Goal: Task Accomplishment & Management: Use online tool/utility

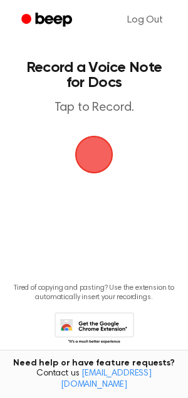
click at [89, 146] on span "button" at bounding box center [94, 154] width 56 height 56
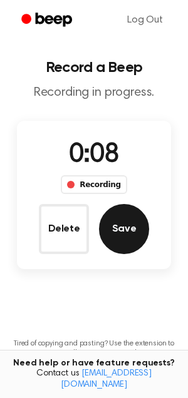
click at [114, 226] on button "Save" at bounding box center [124, 229] width 50 height 50
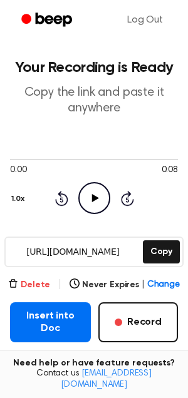
click at [29, 281] on button "Delete" at bounding box center [29, 284] width 42 height 13
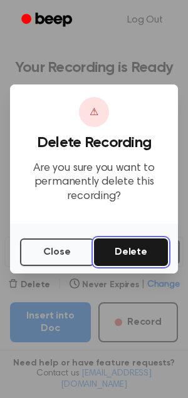
click at [136, 251] on button "Delete" at bounding box center [131, 252] width 74 height 28
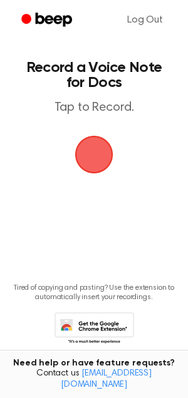
click at [96, 149] on span "button" at bounding box center [94, 155] width 38 height 38
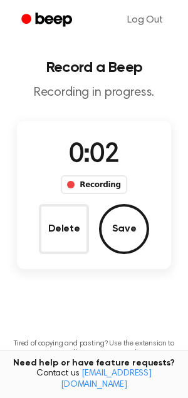
click at [96, 149] on span "0:02" at bounding box center [94, 155] width 50 height 26
click at [69, 227] on button "Delete" at bounding box center [64, 229] width 50 height 50
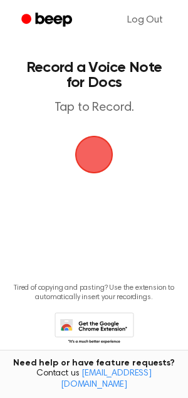
click at [91, 155] on span "button" at bounding box center [93, 154] width 35 height 35
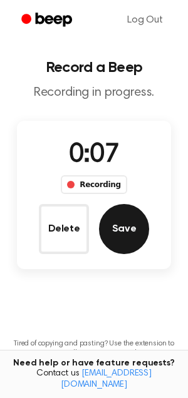
click at [113, 229] on button "Save" at bounding box center [124, 229] width 50 height 50
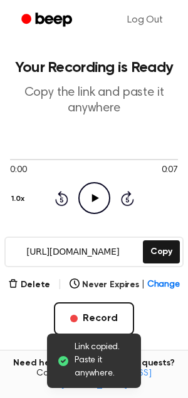
click at [91, 194] on icon at bounding box center [94, 198] width 7 height 8
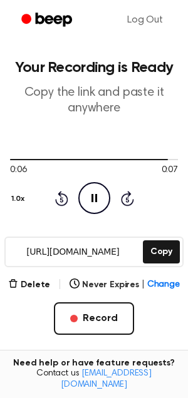
click at [84, 191] on icon "Pause Audio" at bounding box center [94, 198] width 32 height 32
click at [33, 284] on button "Delete" at bounding box center [29, 284] width 42 height 13
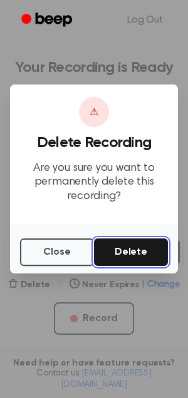
click at [133, 246] on button "Delete" at bounding box center [131, 252] width 74 height 28
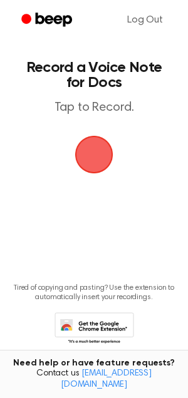
click at [95, 157] on span "button" at bounding box center [93, 154] width 35 height 35
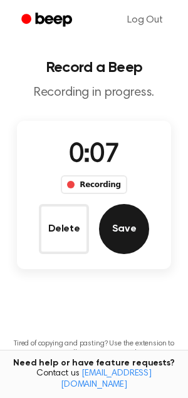
click at [123, 216] on button "Save" at bounding box center [124, 229] width 50 height 50
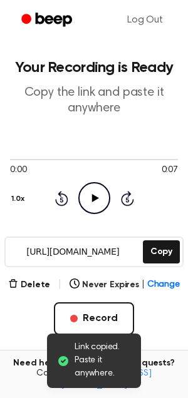
click at [96, 199] on icon "Play Audio" at bounding box center [94, 198] width 32 height 32
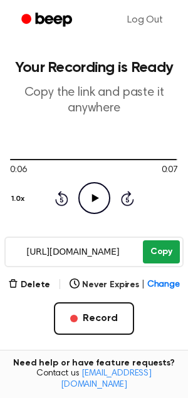
click at [153, 251] on button "Copy" at bounding box center [161, 251] width 37 height 23
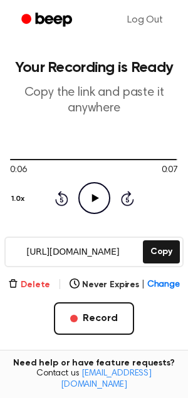
click at [31, 285] on button "Delete" at bounding box center [29, 284] width 42 height 13
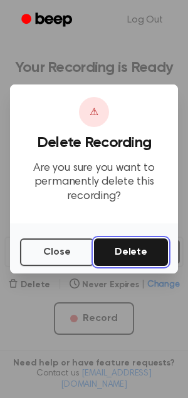
click at [126, 250] on button "Delete" at bounding box center [131, 252] width 74 height 28
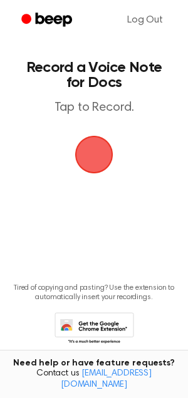
click at [93, 153] on span "button" at bounding box center [93, 154] width 51 height 51
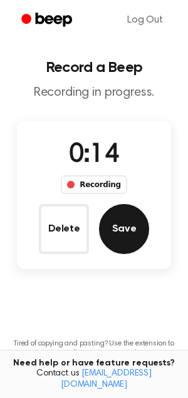
click at [109, 224] on button "Save" at bounding box center [124, 229] width 50 height 50
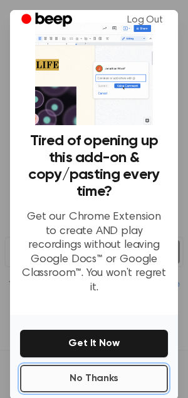
click at [92, 365] on button "No Thanks" at bounding box center [94, 379] width 148 height 28
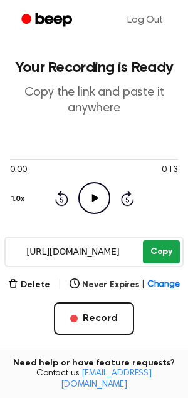
click at [147, 256] on button "Copy" at bounding box center [161, 251] width 37 height 23
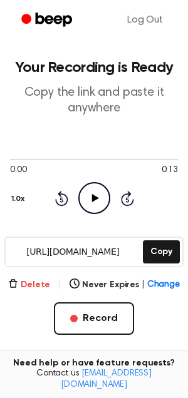
click at [39, 287] on button "Delete" at bounding box center [29, 284] width 42 height 13
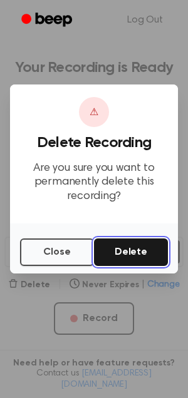
click at [126, 241] on button "Delete" at bounding box center [131, 252] width 74 height 28
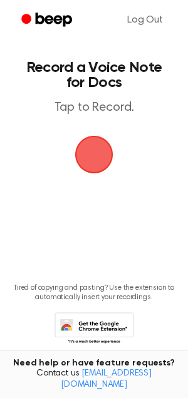
click at [94, 148] on span "button" at bounding box center [93, 154] width 65 height 65
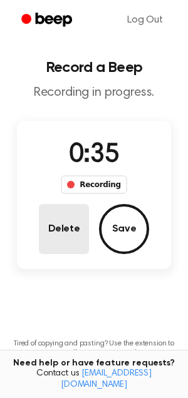
click at [70, 232] on button "Delete" at bounding box center [64, 229] width 50 height 50
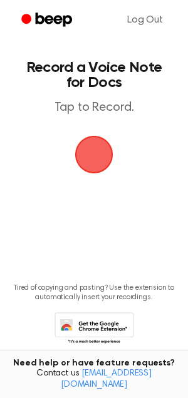
click at [96, 149] on span "button" at bounding box center [94, 155] width 64 height 64
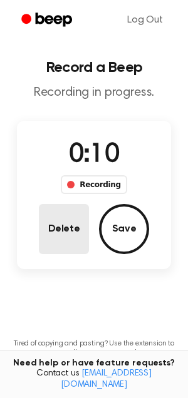
click at [68, 231] on button "Delete" at bounding box center [64, 229] width 50 height 50
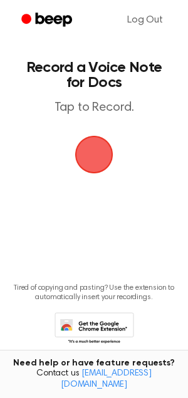
click at [87, 152] on span "button" at bounding box center [93, 154] width 65 height 65
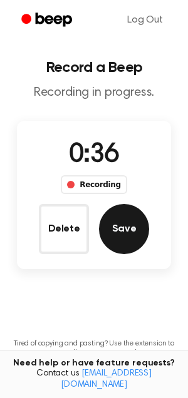
click at [123, 206] on button "Save" at bounding box center [124, 229] width 50 height 50
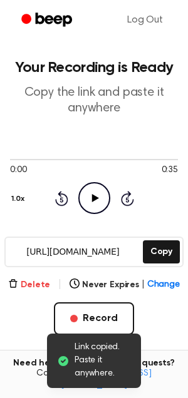
click at [39, 281] on button "Delete" at bounding box center [29, 284] width 42 height 13
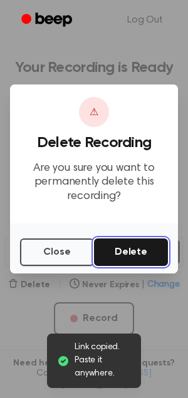
click at [139, 243] on button "Delete" at bounding box center [131, 252] width 74 height 28
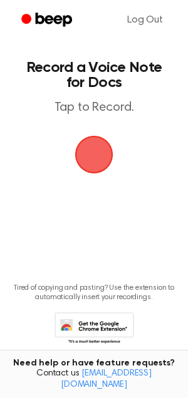
click at [89, 149] on span "button" at bounding box center [94, 155] width 58 height 58
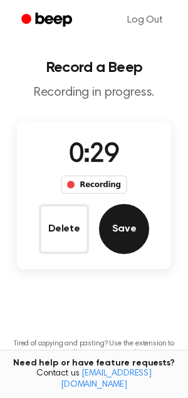
click at [126, 218] on button "Save" at bounding box center [124, 229] width 50 height 50
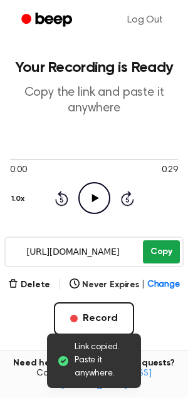
click at [158, 256] on button "Copy" at bounding box center [161, 251] width 37 height 23
click at [149, 242] on button "Copy" at bounding box center [161, 251] width 37 height 23
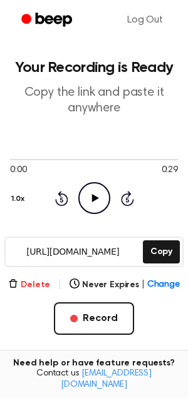
click at [38, 281] on button "Delete" at bounding box center [29, 284] width 42 height 13
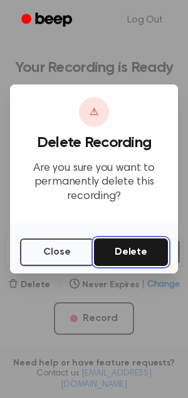
click at [114, 253] on button "Delete" at bounding box center [131, 252] width 74 height 28
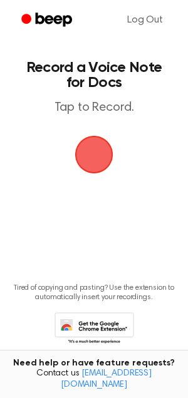
click at [89, 149] on span "button" at bounding box center [94, 155] width 38 height 38
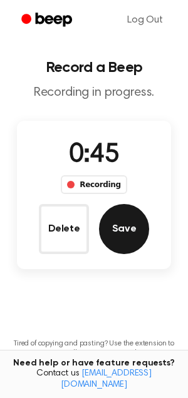
click at [133, 221] on button "Save" at bounding box center [124, 229] width 50 height 50
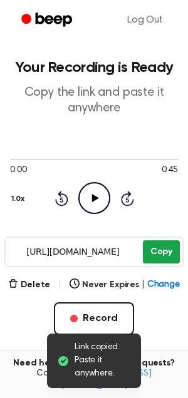
click at [158, 249] on button "Copy" at bounding box center [161, 251] width 37 height 23
click at [159, 254] on button "Copy" at bounding box center [161, 251] width 37 height 23
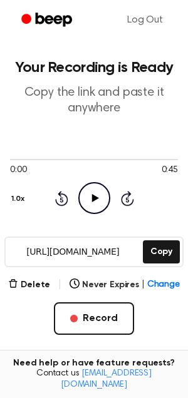
click at [33, 277] on div "Delete | Never Expires | Change" at bounding box center [93, 284] width 171 height 15
click at [38, 281] on button "Delete" at bounding box center [29, 284] width 42 height 13
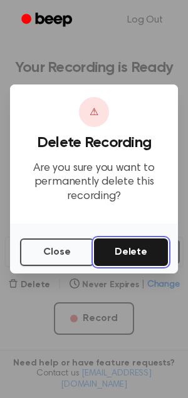
click at [115, 251] on button "Delete" at bounding box center [131, 252] width 74 height 28
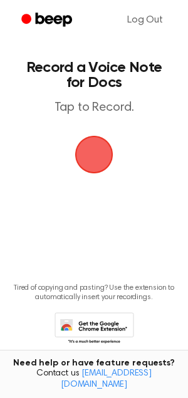
click at [94, 147] on span "button" at bounding box center [93, 154] width 35 height 35
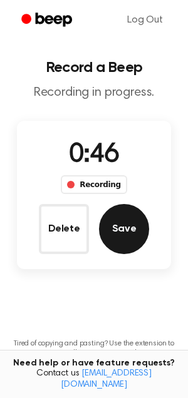
click at [126, 228] on button "Save" at bounding box center [124, 229] width 50 height 50
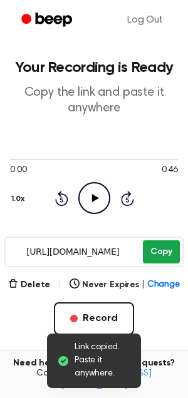
click at [158, 248] on button "Copy" at bounding box center [161, 251] width 37 height 23
